Goal: Check status: Check status

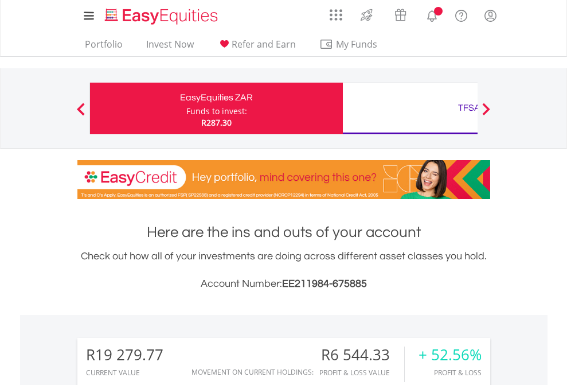
scroll to position [110, 180]
click at [186, 108] on div "Funds to invest:" at bounding box center [216, 111] width 61 height 11
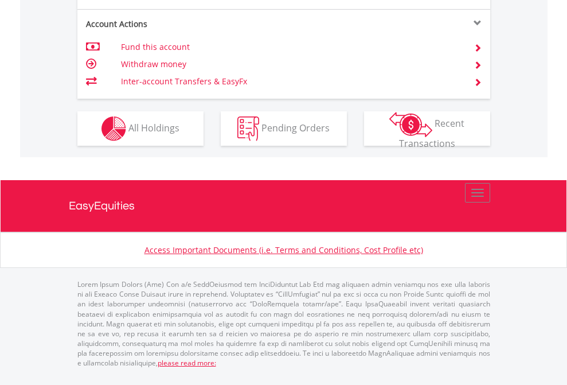
scroll to position [1168, 0]
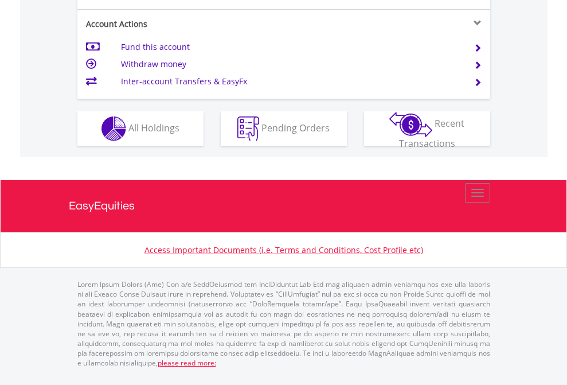
scroll to position [1099, 0]
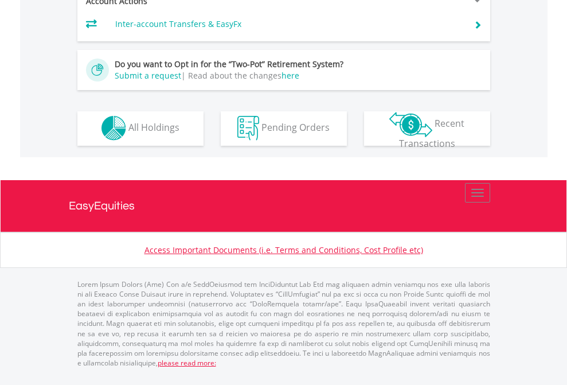
scroll to position [1072, 0]
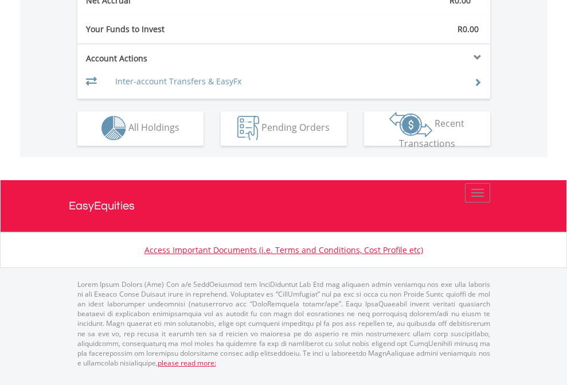
scroll to position [1072, 0]
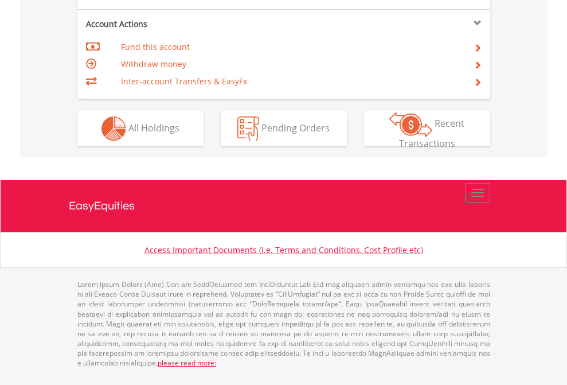
scroll to position [1099, 0]
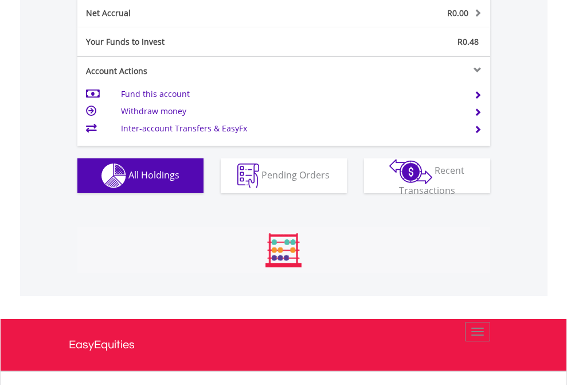
scroll to position [110, 180]
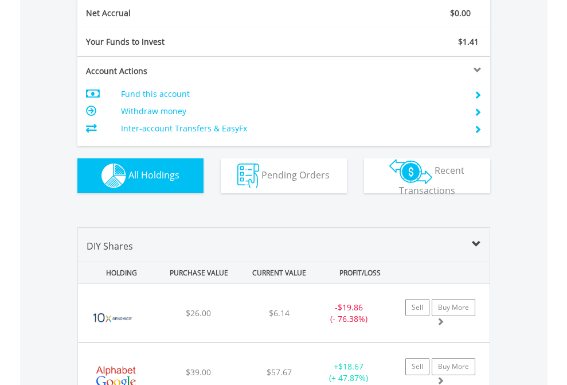
scroll to position [1298, 0]
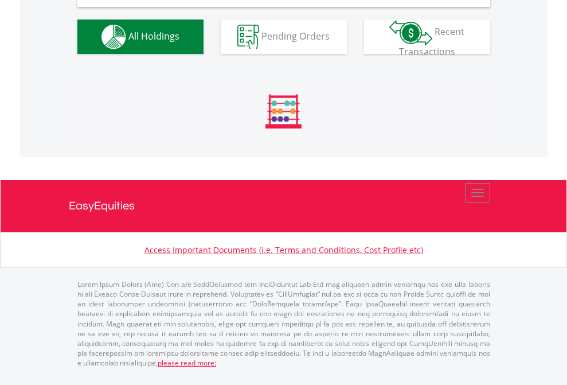
scroll to position [1109, 0]
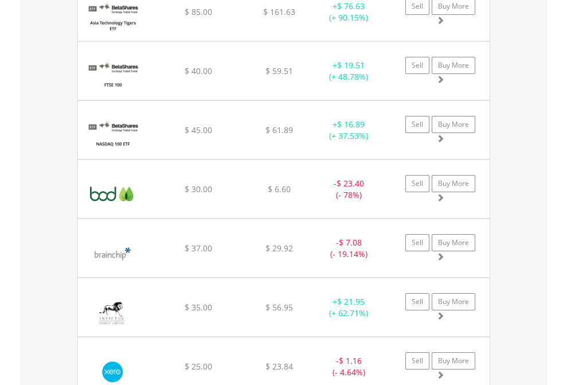
scroll to position [83, 0]
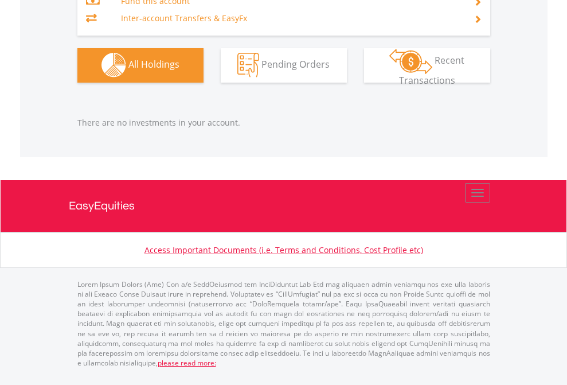
scroll to position [110, 180]
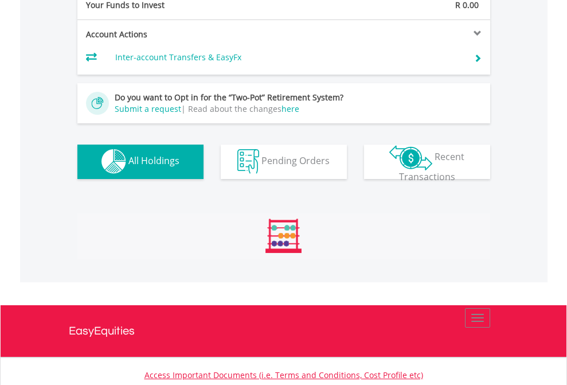
scroll to position [1135, 0]
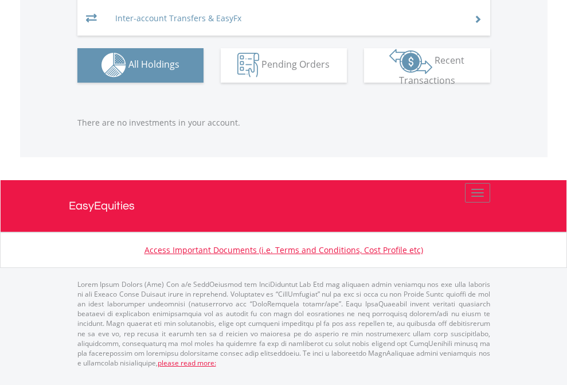
scroll to position [110, 180]
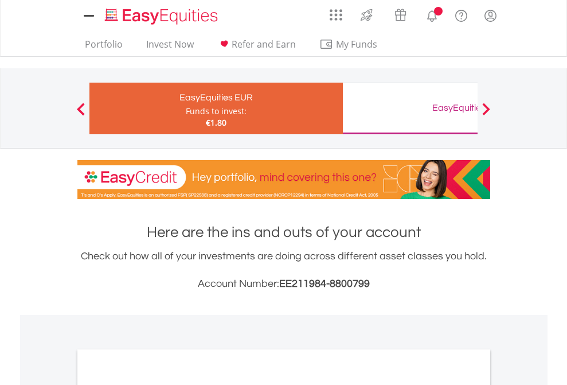
scroll to position [689, 0]
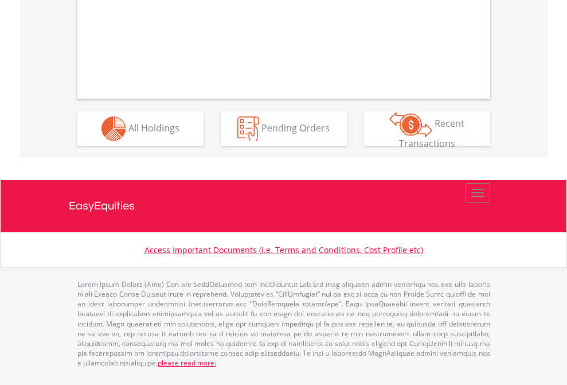
click at [128, 134] on span "All Holdings" at bounding box center [153, 127] width 51 height 13
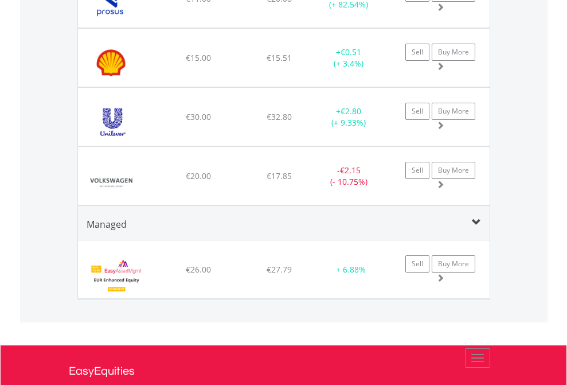
scroll to position [110, 180]
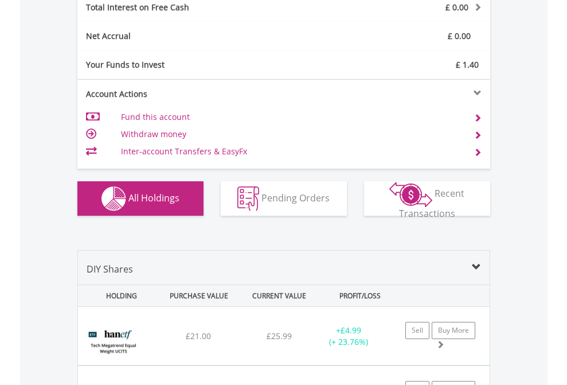
scroll to position [1321, 0]
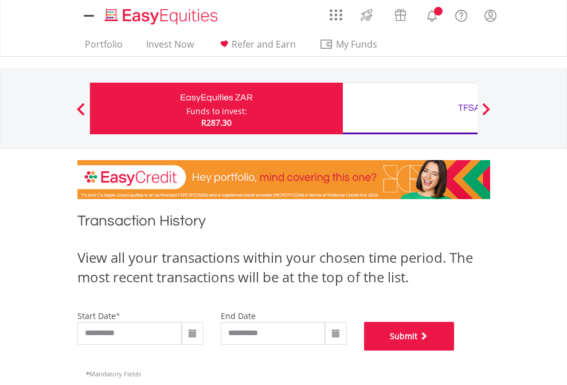
click at [455, 350] on button "Submit" at bounding box center [409, 336] width 91 height 29
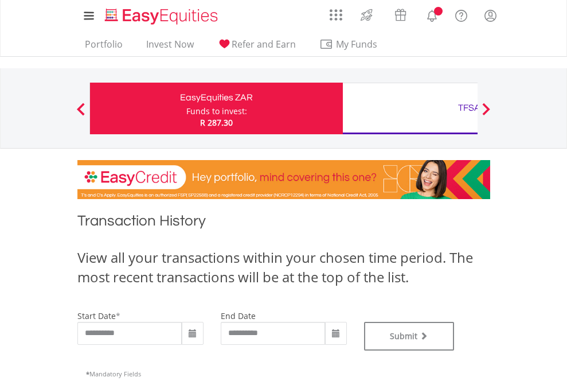
click at [410, 108] on div "TFSA" at bounding box center [469, 108] width 239 height 16
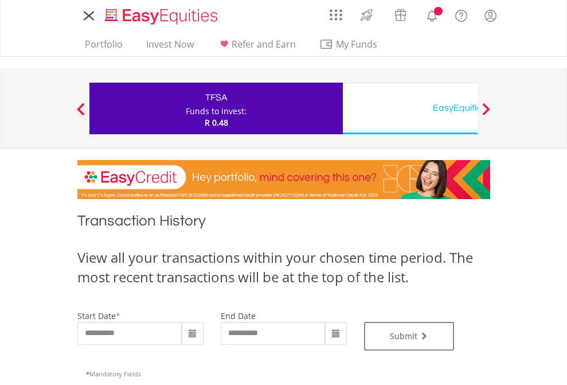
type input "**********"
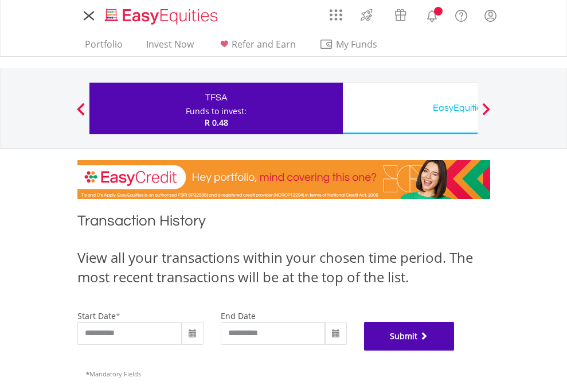
click at [455, 350] on button "Submit" at bounding box center [409, 336] width 91 height 29
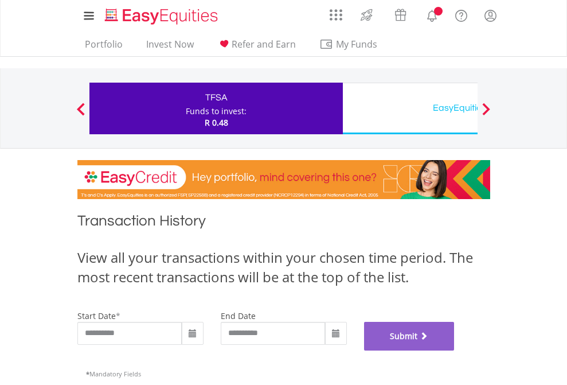
scroll to position [465, 0]
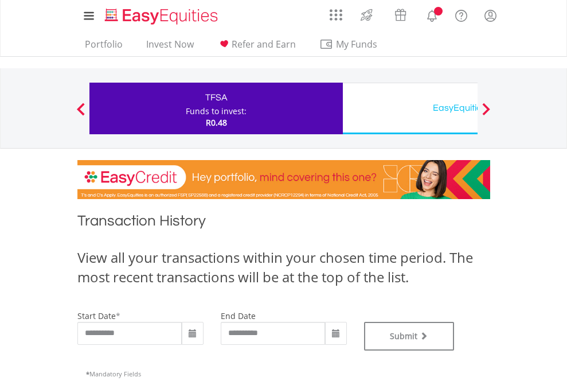
click at [410, 108] on div "EasyEquities USD" at bounding box center [469, 108] width 239 height 16
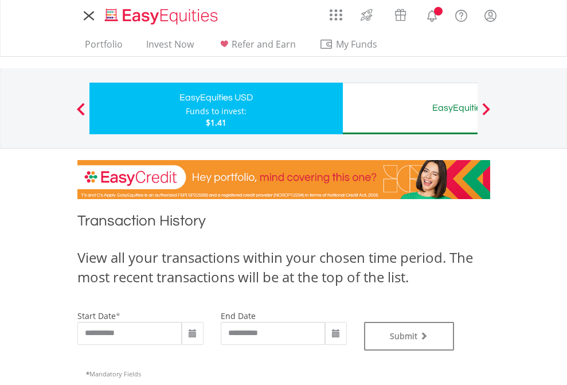
type input "**********"
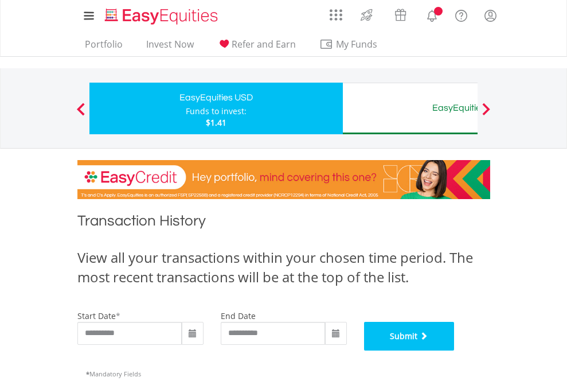
click at [455, 350] on button "Submit" at bounding box center [409, 336] width 91 height 29
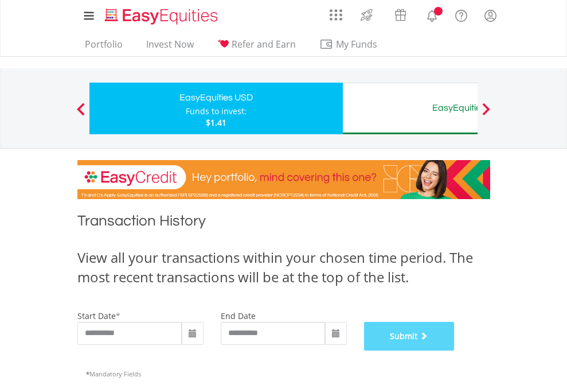
scroll to position [465, 0]
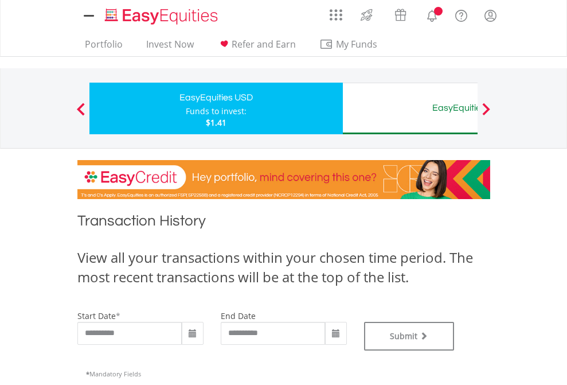
click at [410, 108] on div "EasyEquities AUD" at bounding box center [469, 108] width 239 height 16
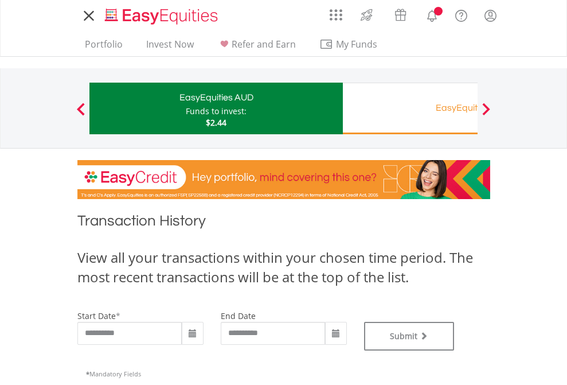
type input "**********"
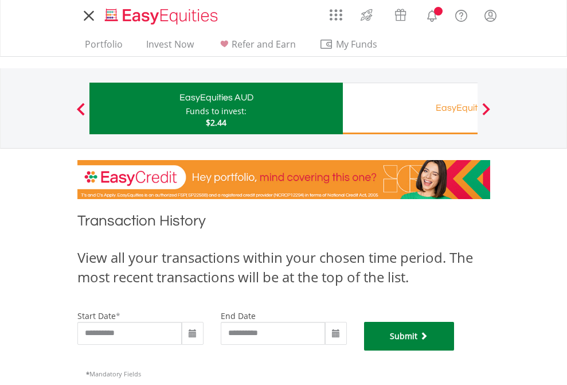
click at [455, 350] on button "Submit" at bounding box center [409, 336] width 91 height 29
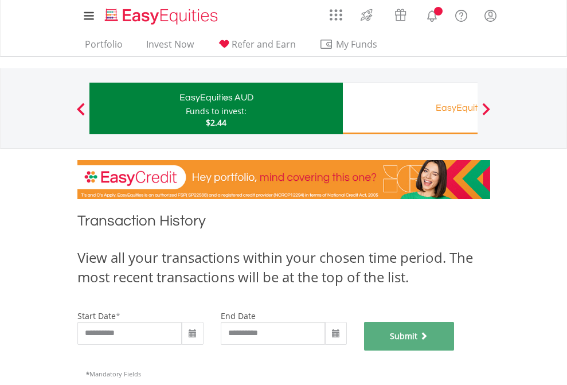
scroll to position [465, 0]
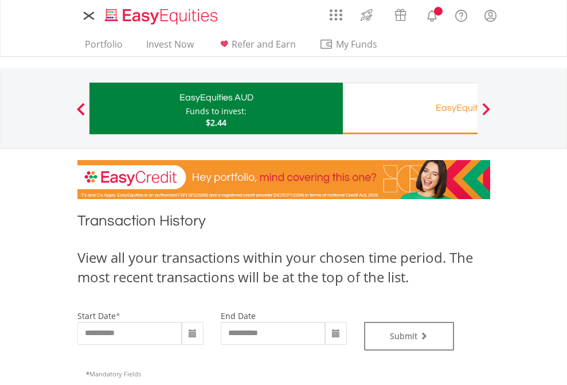
click at [410, 108] on div "EasyEquities RA" at bounding box center [469, 108] width 239 height 16
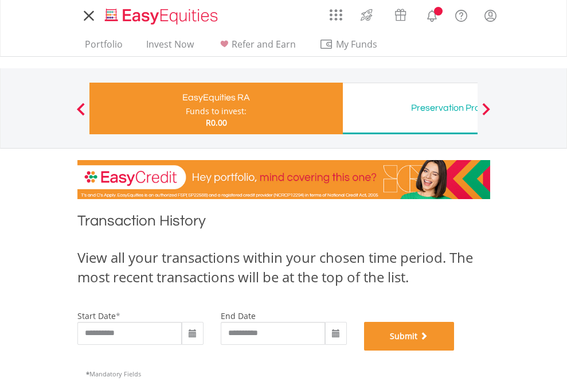
click at [455, 350] on button "Submit" at bounding box center [409, 336] width 91 height 29
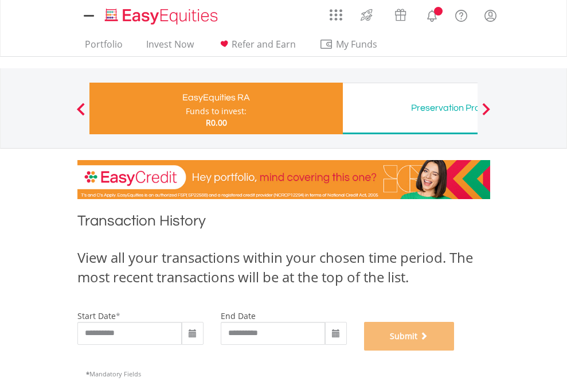
scroll to position [465, 0]
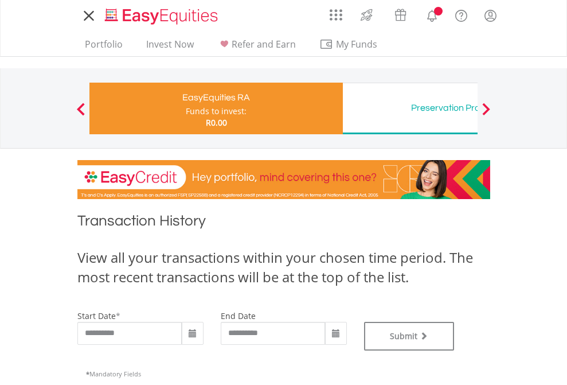
click at [410, 108] on div "Preservation Provident Fund" at bounding box center [469, 108] width 239 height 16
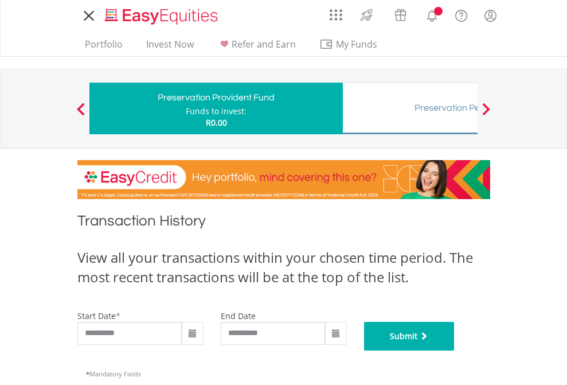
click at [455, 350] on button "Submit" at bounding box center [409, 336] width 91 height 29
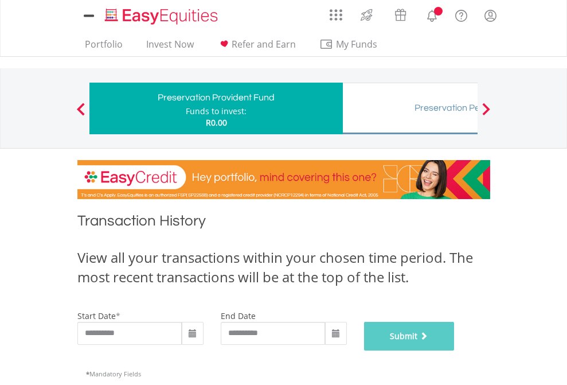
scroll to position [465, 0]
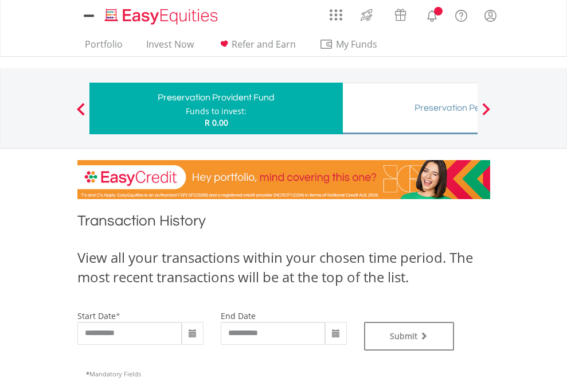
click at [410, 108] on div "Preservation Pension Fund" at bounding box center [469, 108] width 239 height 16
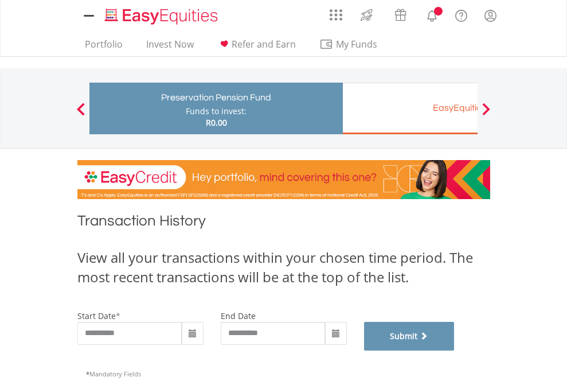
click at [455, 350] on button "Submit" at bounding box center [409, 336] width 91 height 29
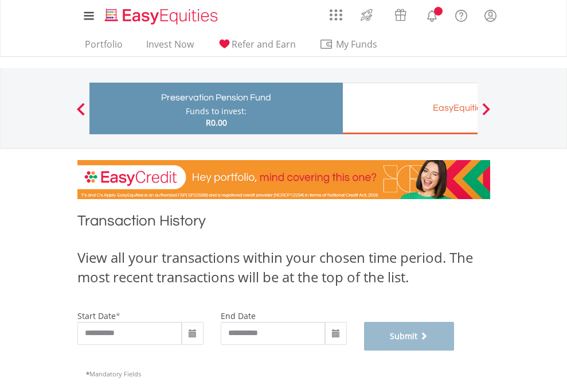
scroll to position [465, 0]
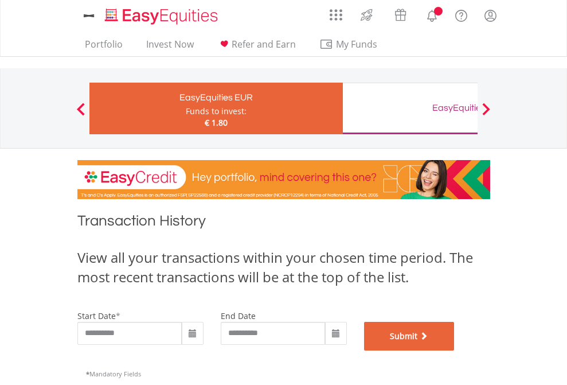
click at [455, 350] on button "Submit" at bounding box center [409, 336] width 91 height 29
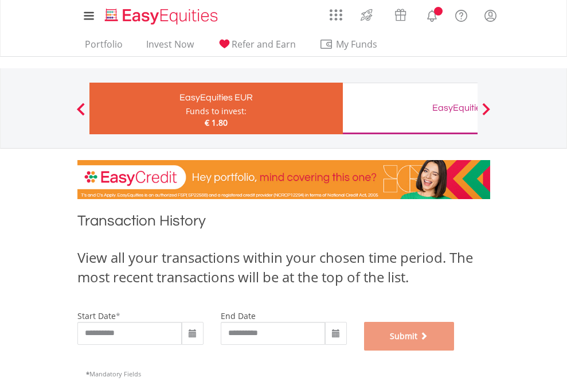
scroll to position [465, 0]
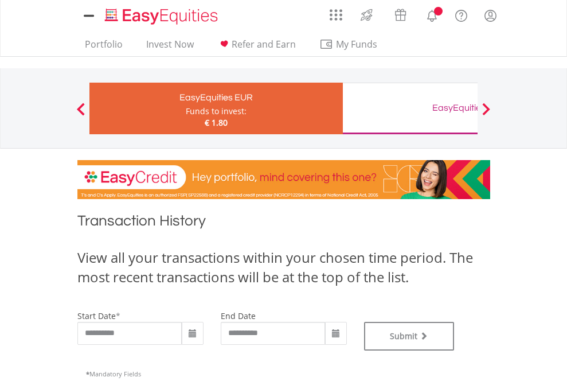
click at [410, 108] on div "EasyEquities GBP" at bounding box center [469, 108] width 239 height 16
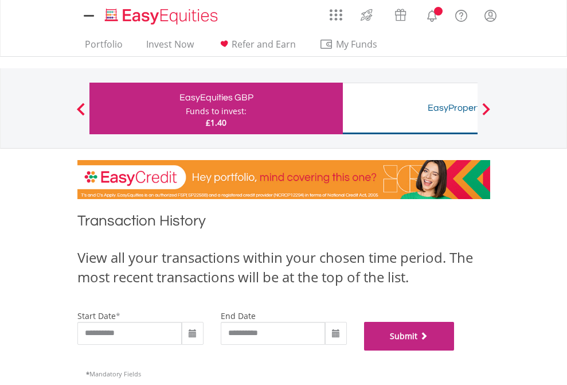
click at [455, 350] on button "Submit" at bounding box center [409, 336] width 91 height 29
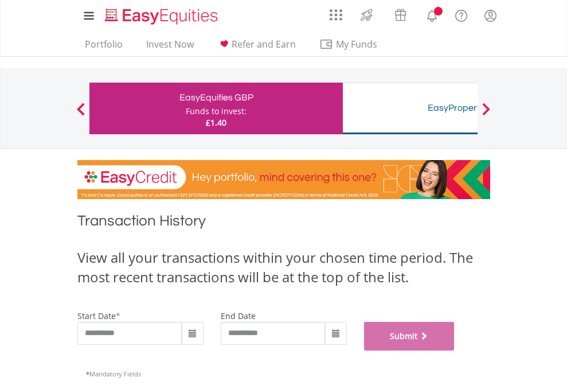
scroll to position [465, 0]
